Goal: Task Accomplishment & Management: Use online tool/utility

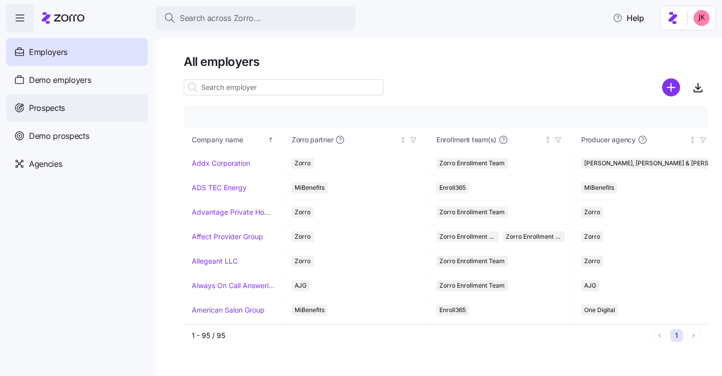
click at [63, 115] on div "Prospects" at bounding box center [77, 108] width 142 height 28
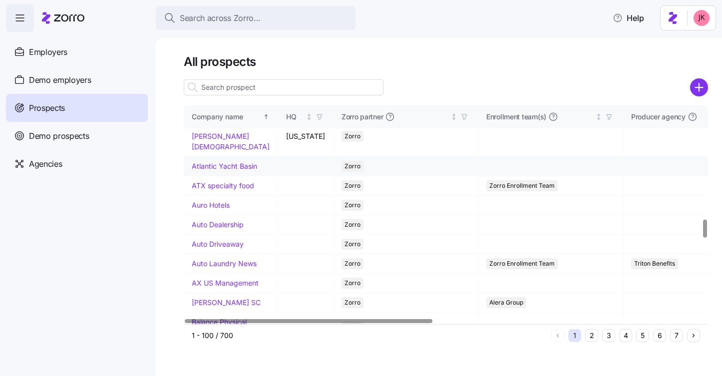
scroll to position [1364, 0]
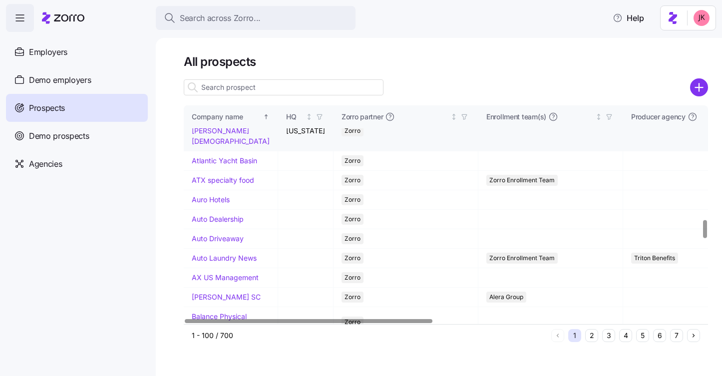
click at [238, 145] on link "[GEOGRAPHIC_DATA][PERSON_NAME][DEMOGRAPHIC_DATA]" at bounding box center [231, 130] width 78 height 30
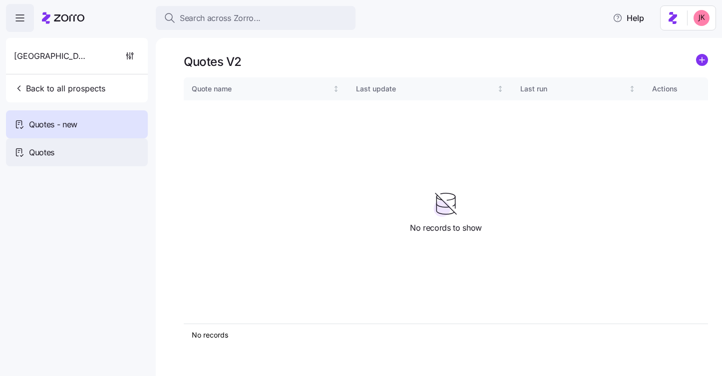
click at [80, 146] on div "Quotes" at bounding box center [77, 152] width 142 height 28
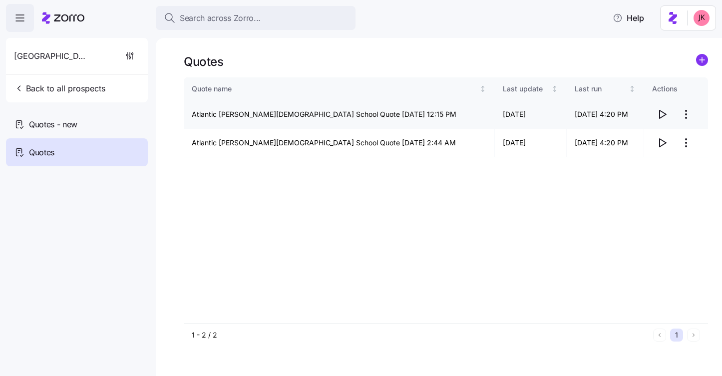
click at [663, 122] on span "button" at bounding box center [662, 114] width 19 height 19
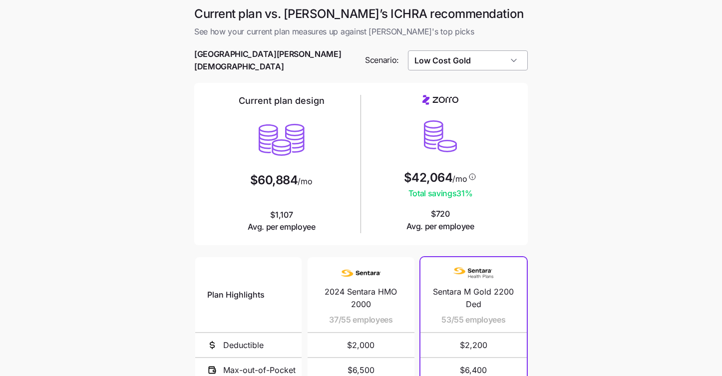
click at [451, 65] on input "Low Cost Gold" at bounding box center [468, 60] width 120 height 20
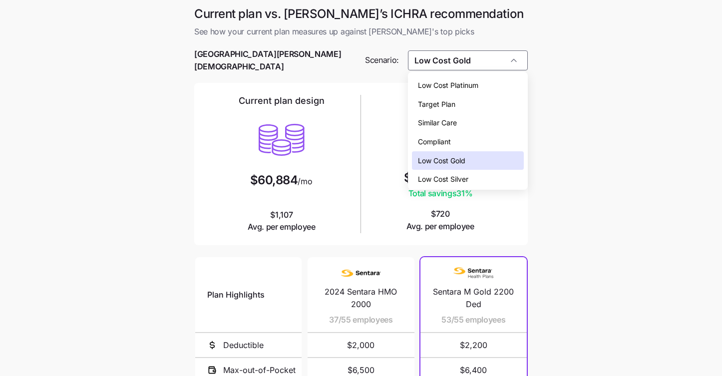
click at [461, 83] on span "Low Cost Platinum" at bounding box center [448, 85] width 60 height 11
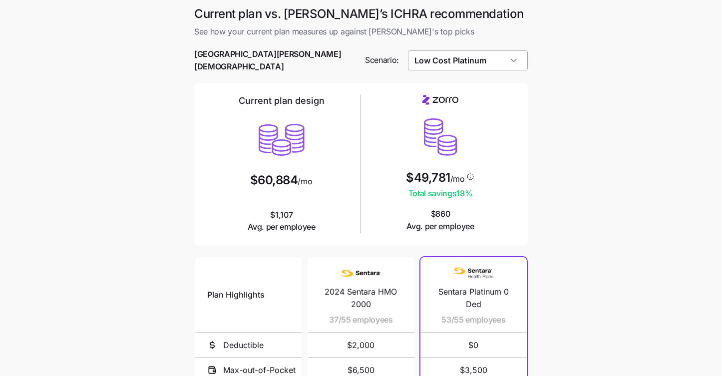
click at [440, 63] on input "Low Cost Platinum" at bounding box center [468, 60] width 120 height 20
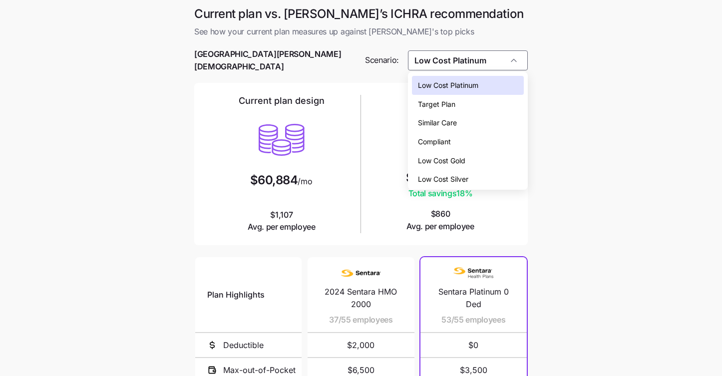
click at [447, 179] on span "Low Cost Silver" at bounding box center [443, 179] width 50 height 11
type input "Low Cost Silver"
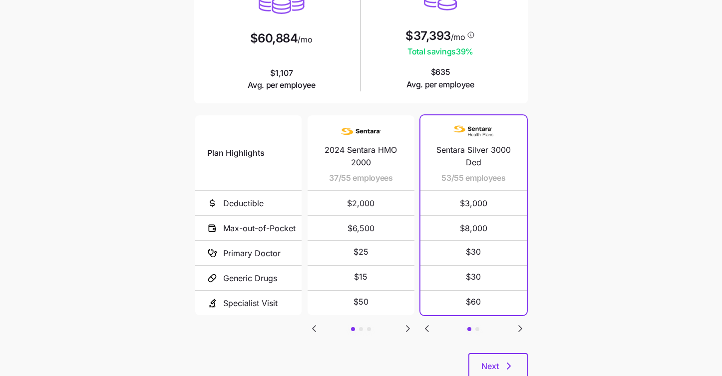
scroll to position [169, 0]
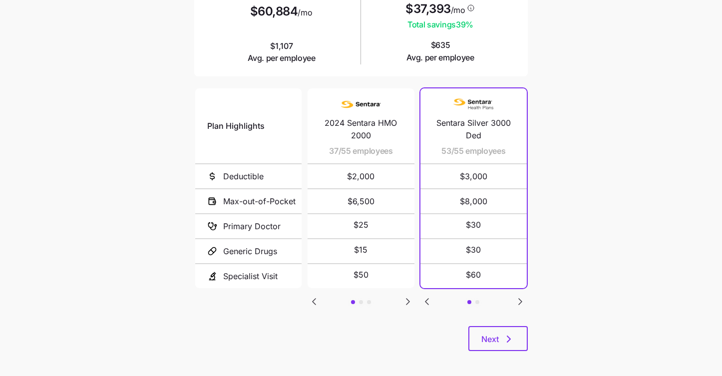
click at [361, 300] on button "button" at bounding box center [361, 302] width 4 height 4
click at [371, 295] on div "Plan Highlights Deductible Max-out-of-Pocket Primary Doctor Generic Drugs Speci…" at bounding box center [361, 206] width 334 height 240
click at [369, 300] on button "button" at bounding box center [369, 302] width 4 height 4
click at [589, 328] on main "Current plan vs. Zorro’s ICHRA recommendation See how your current plan measure…" at bounding box center [361, 106] width 722 height 550
click at [499, 333] on span "Next" at bounding box center [497, 339] width 33 height 12
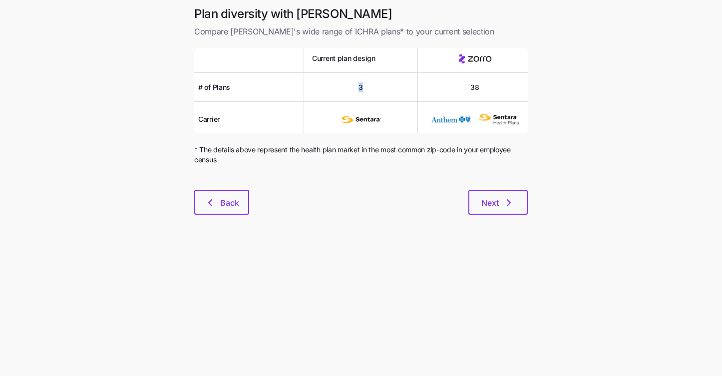
drag, startPoint x: 364, startPoint y: 87, endPoint x: 344, endPoint y: 87, distance: 20.5
click at [344, 87] on div "3" at bounding box center [361, 87] width 114 height 29
click at [365, 97] on div "3" at bounding box center [361, 87] width 114 height 29
drag, startPoint x: 345, startPoint y: 82, endPoint x: 339, endPoint y: 82, distance: 5.5
click at [339, 82] on div "3" at bounding box center [361, 87] width 114 height 29
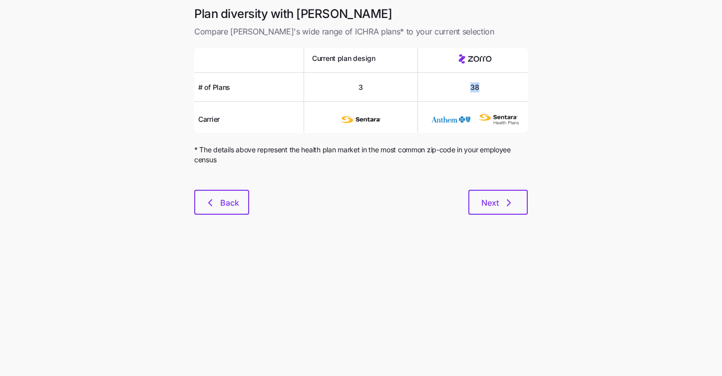
drag, startPoint x: 487, startPoint y: 89, endPoint x: 461, endPoint y: 89, distance: 26.0
click at [461, 89] on div "38" at bounding box center [475, 87] width 114 height 29
click at [506, 137] on div at bounding box center [361, 139] width 334 height 12
click at [497, 202] on span "Next" at bounding box center [489, 203] width 17 height 12
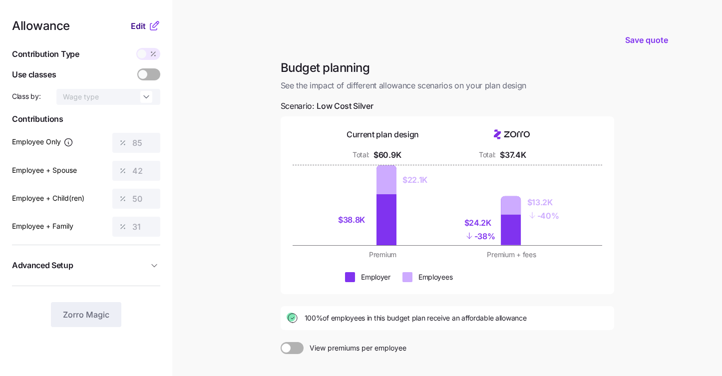
click at [139, 24] on span "Edit" at bounding box center [138, 26] width 15 height 12
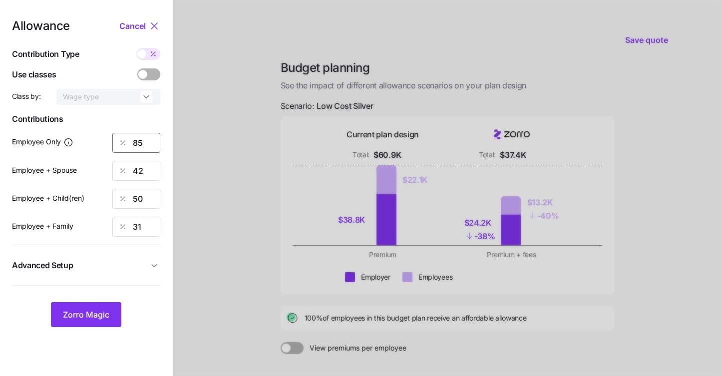
drag, startPoint x: 136, startPoint y: 143, endPoint x: 117, endPoint y: 139, distance: 19.4
click at [117, 139] on div "85" at bounding box center [136, 143] width 48 height 20
click at [92, 318] on span "Zorro Magic" at bounding box center [86, 315] width 46 height 12
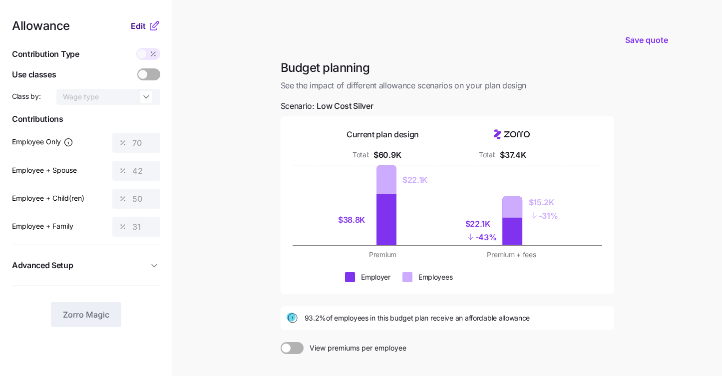
click at [135, 29] on span "Edit" at bounding box center [138, 26] width 15 height 12
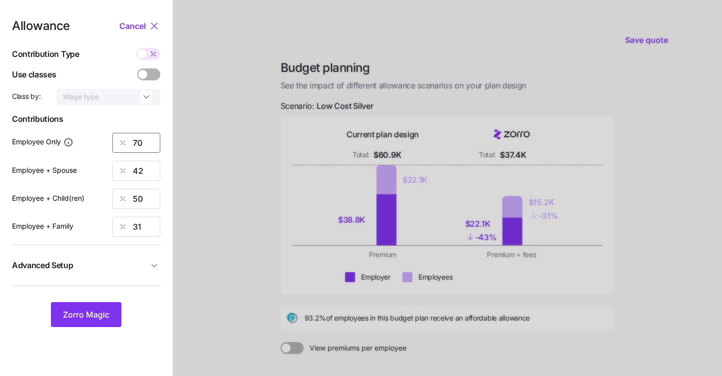
drag, startPoint x: 147, startPoint y: 141, endPoint x: 108, endPoint y: 137, distance: 39.2
click at [109, 137] on div "Employee Only 70" at bounding box center [86, 143] width 148 height 20
click at [86, 318] on span "Zorro Magic" at bounding box center [86, 315] width 46 height 12
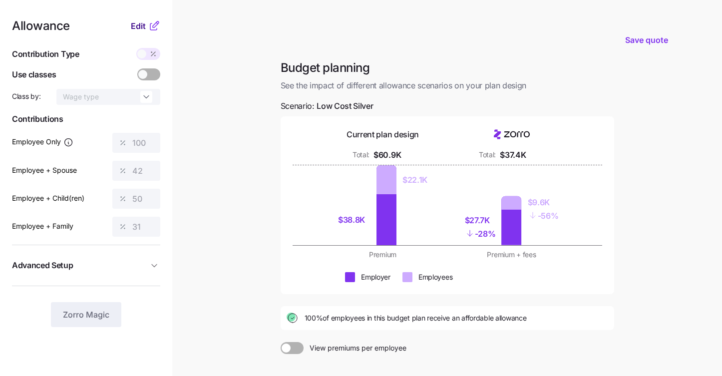
click at [143, 27] on span "Edit" at bounding box center [138, 26] width 15 height 12
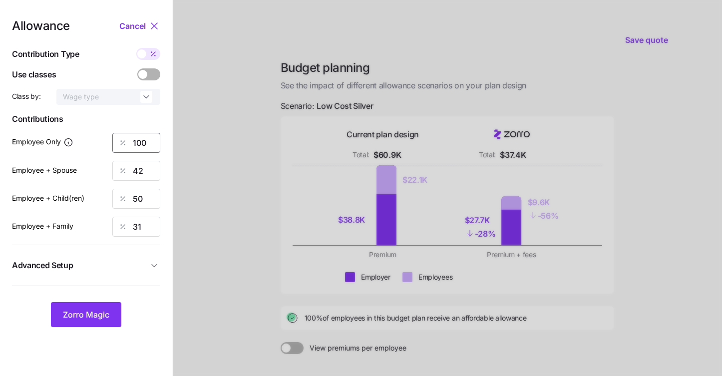
drag, startPoint x: 149, startPoint y: 140, endPoint x: 107, endPoint y: 132, distance: 43.1
click at [107, 132] on div "Allowance Cancel Contribution Type Use classes Class by: Wage type Contribution…" at bounding box center [86, 173] width 148 height 307
type input "85"
click at [75, 323] on button "Zorro Magic" at bounding box center [86, 314] width 70 height 25
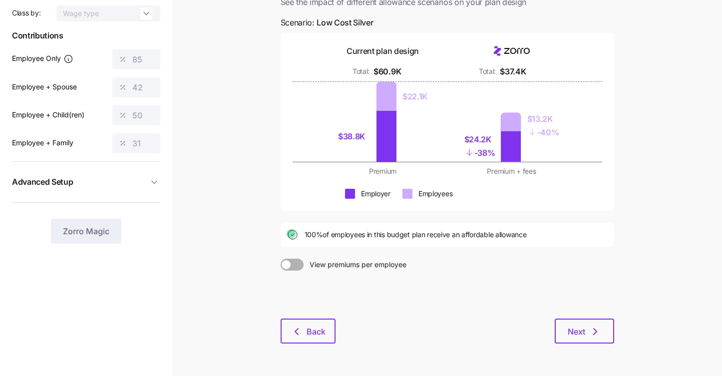
scroll to position [97, 0]
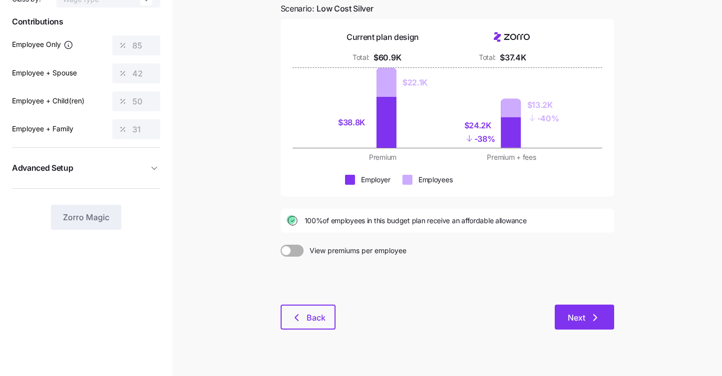
click at [582, 323] on span "Next" at bounding box center [576, 318] width 17 height 12
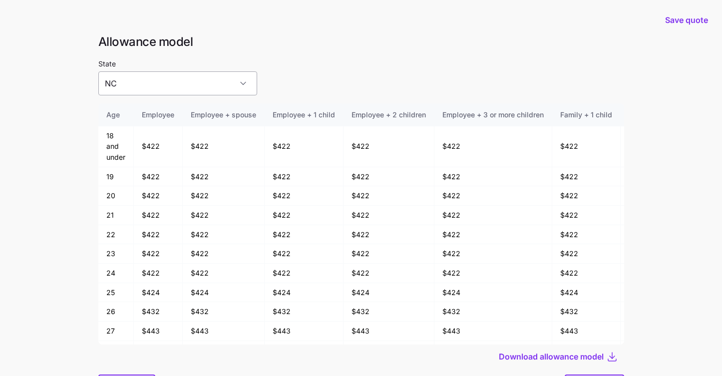
click at [181, 86] on input "NC" at bounding box center [177, 83] width 159 height 24
click at [164, 132] on div "VA" at bounding box center [160, 134] width 117 height 21
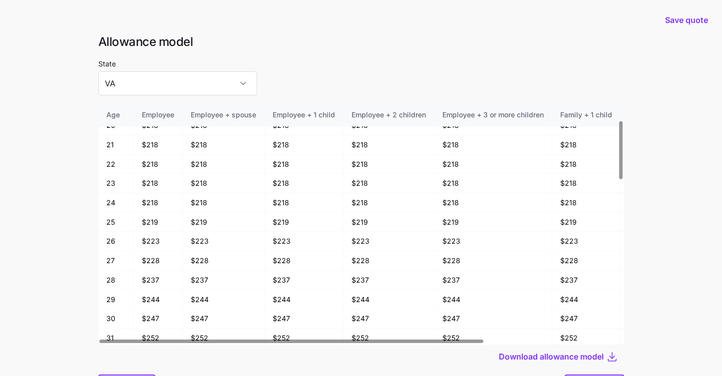
scroll to position [53, 0]
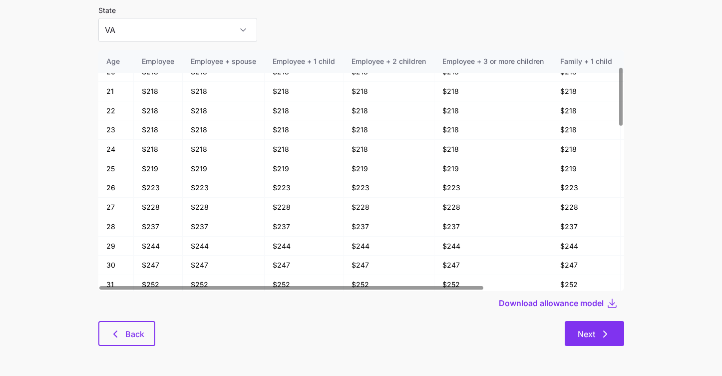
click at [595, 329] on span "Next" at bounding box center [594, 334] width 33 height 12
type input "NC"
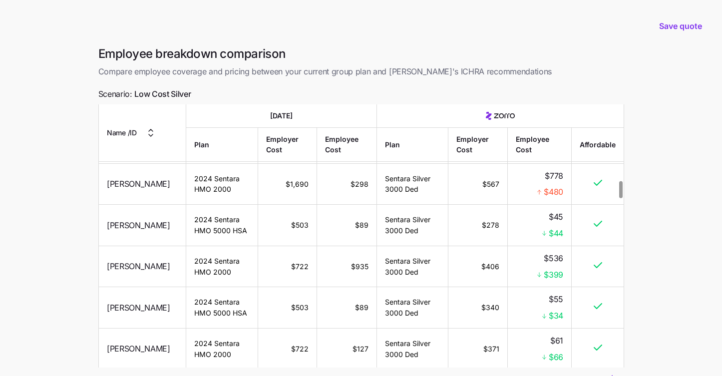
scroll to position [1166, 0]
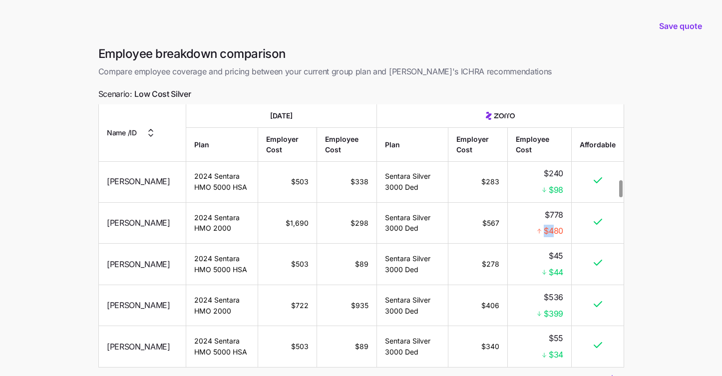
drag, startPoint x: 539, startPoint y: 259, endPoint x: 556, endPoint y: 259, distance: 17.0
click at [556, 237] on div "$480" at bounding box center [538, 231] width 47 height 12
click at [528, 244] on td "$778 $480" at bounding box center [539, 222] width 64 height 41
